Goal: Task Accomplishment & Management: Manage account settings

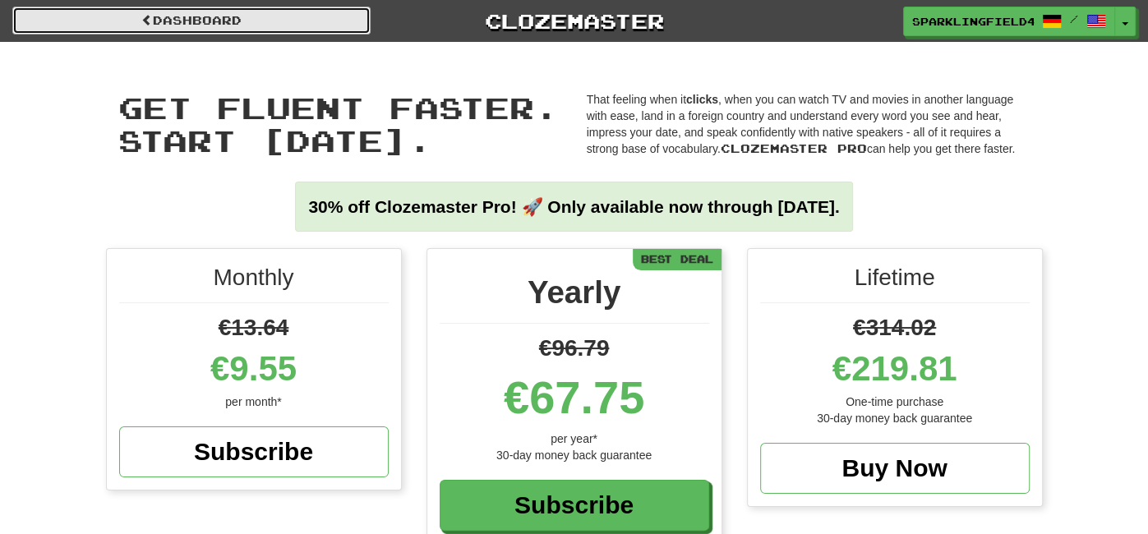
click at [229, 14] on link "Dashboard" at bounding box center [191, 21] width 358 height 28
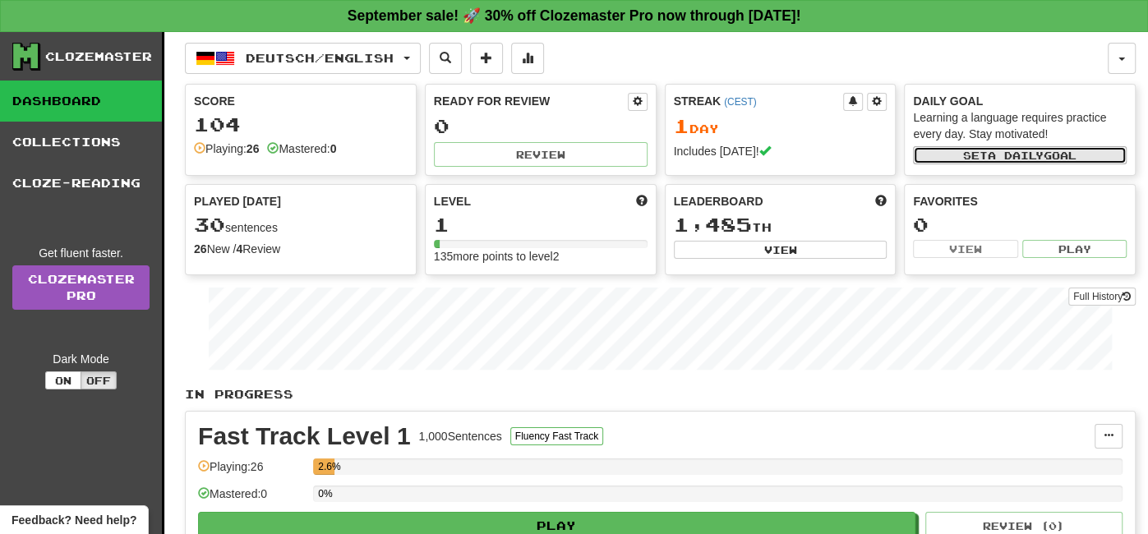
click at [976, 150] on button "Set a daily goal" at bounding box center [1020, 155] width 214 height 18
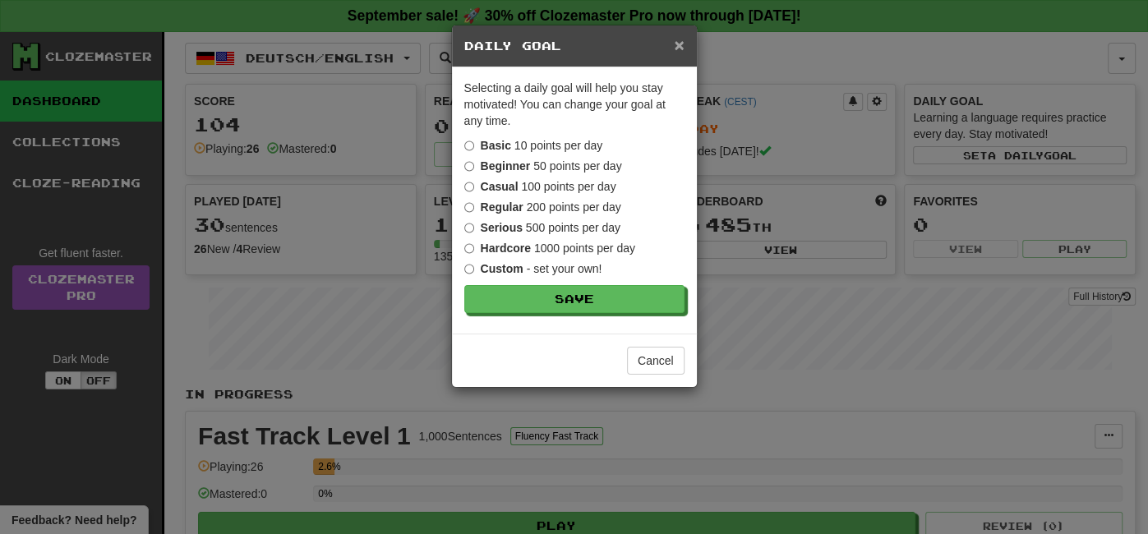
click at [675, 44] on span "×" at bounding box center [679, 44] width 10 height 19
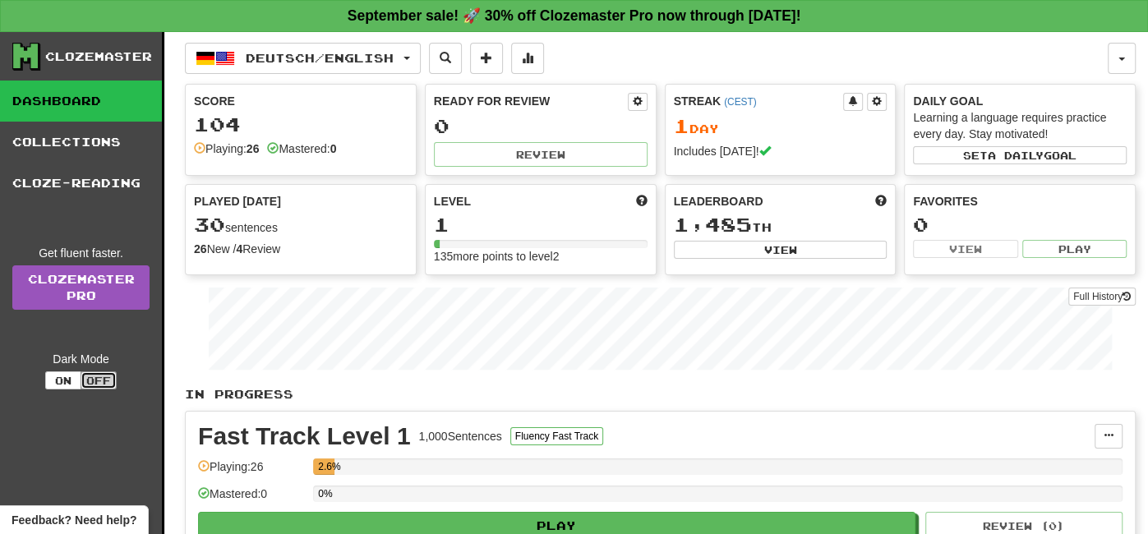
click at [102, 375] on button "Off" at bounding box center [99, 380] width 36 height 18
click at [97, 383] on button "Off" at bounding box center [99, 380] width 36 height 18
click at [70, 380] on button "On" at bounding box center [63, 380] width 36 height 18
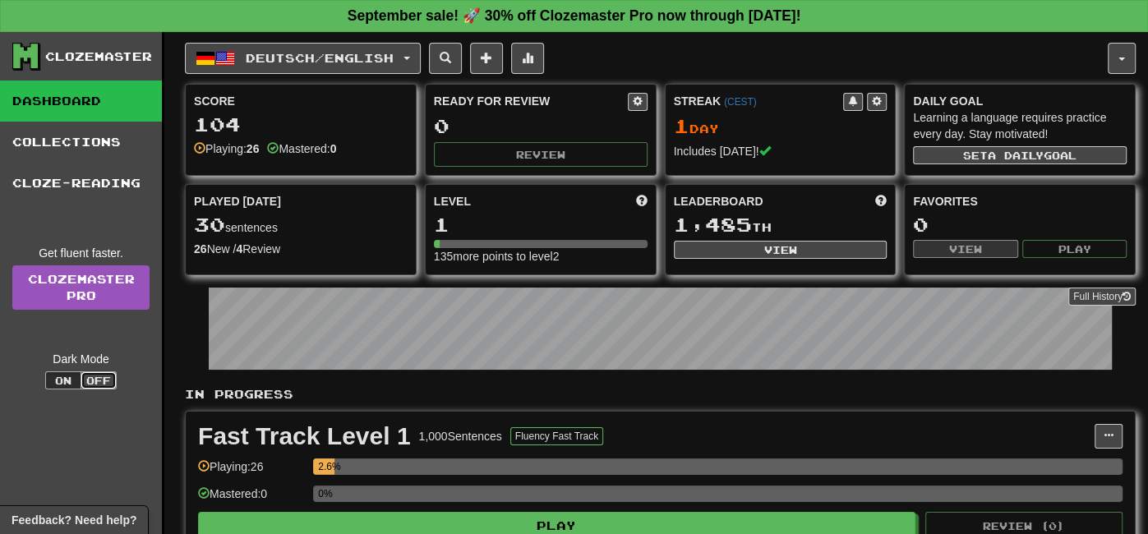
click at [98, 379] on button "Off" at bounding box center [99, 380] width 36 height 18
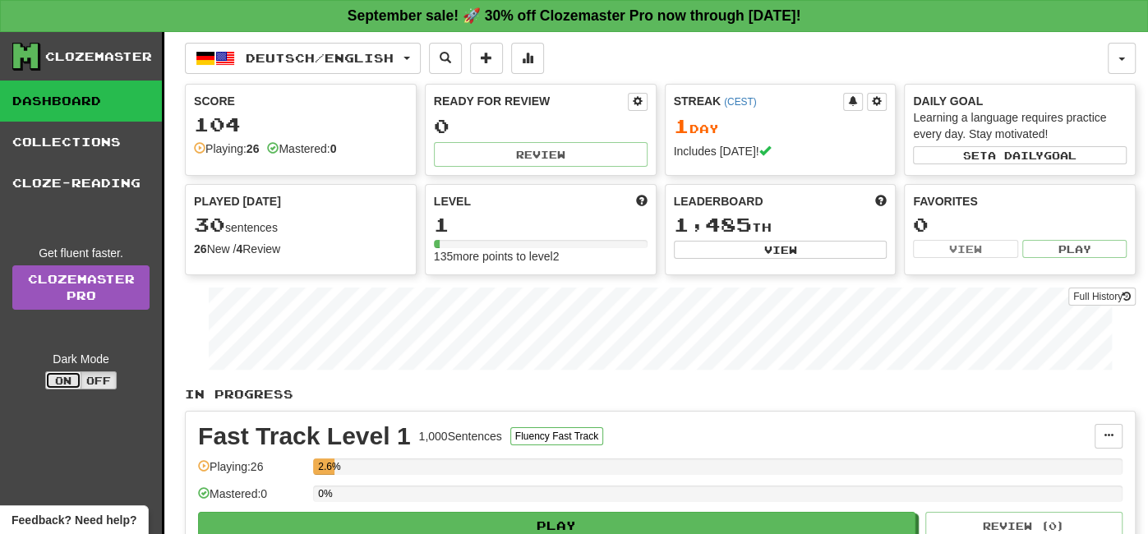
click at [71, 381] on button "On" at bounding box center [63, 380] width 36 height 18
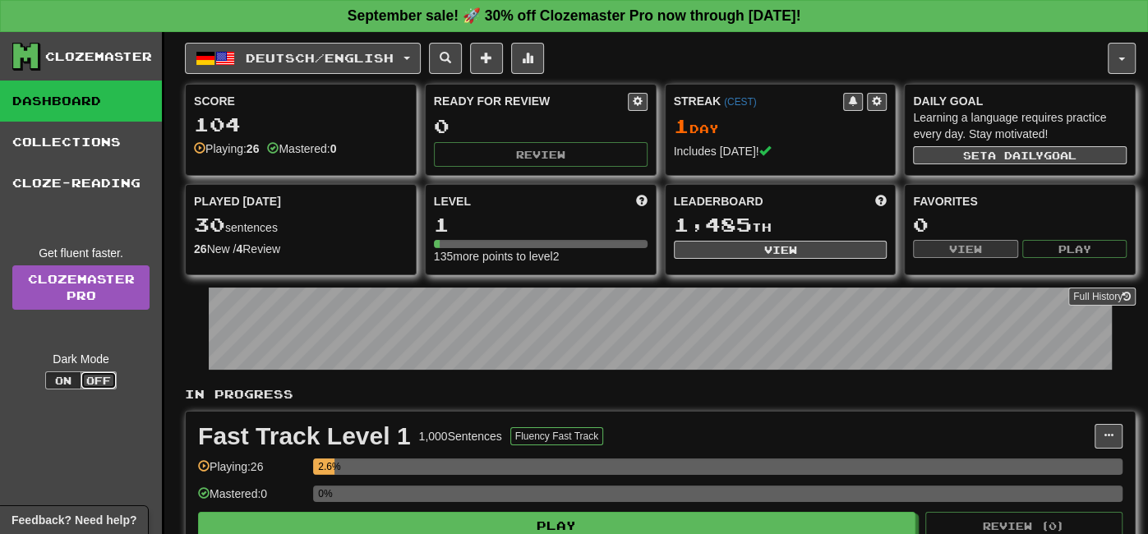
click at [88, 379] on button "Off" at bounding box center [99, 380] width 36 height 18
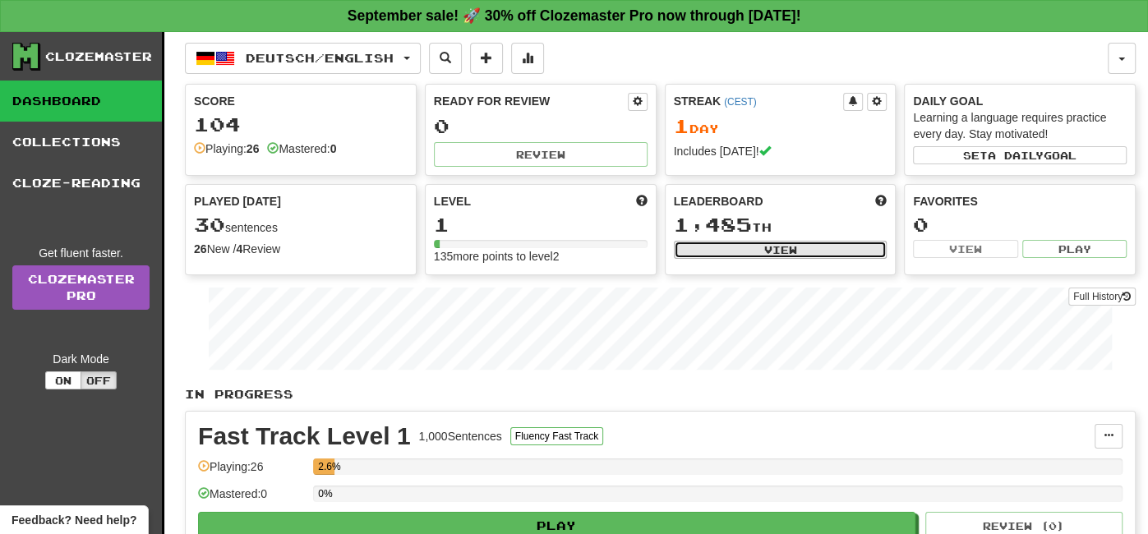
click at [783, 250] on button "View" at bounding box center [781, 250] width 214 height 18
select select "**********"
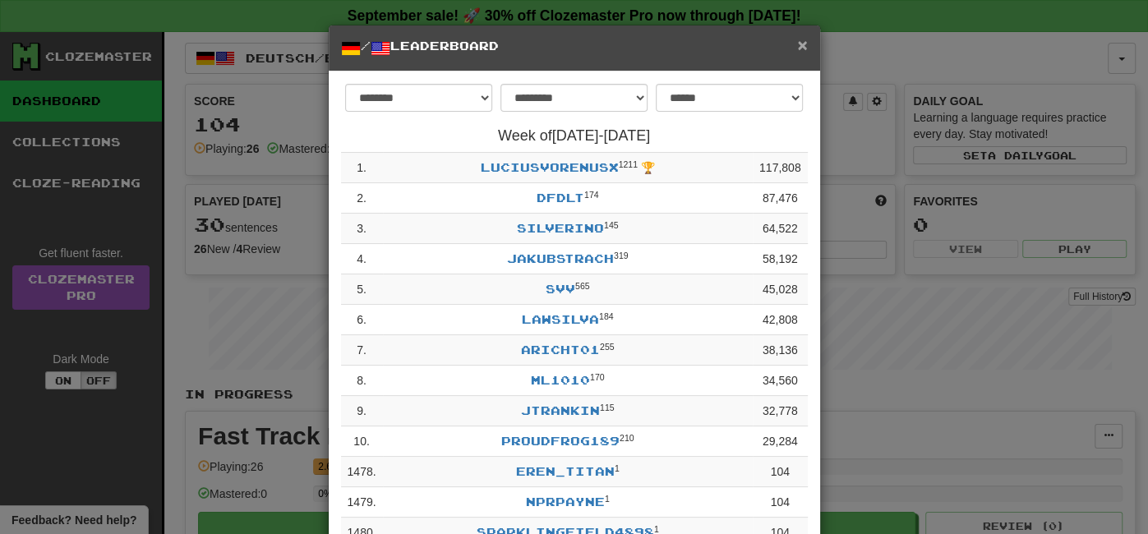
click at [806, 48] on span "×" at bounding box center [802, 44] width 10 height 19
